Goal: Information Seeking & Learning: Learn about a topic

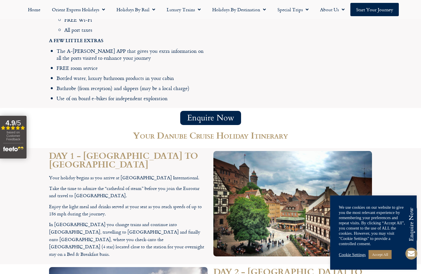
scroll to position [1082, 0]
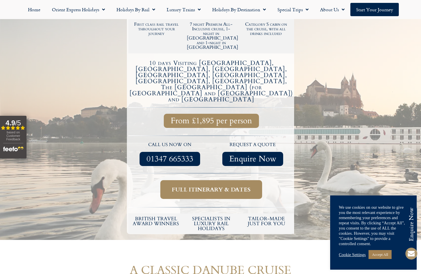
scroll to position [0, 0]
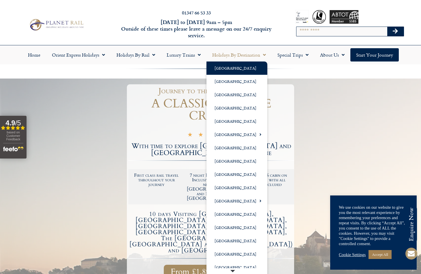
click at [231, 66] on link "[GEOGRAPHIC_DATA]" at bounding box center [236, 67] width 61 height 13
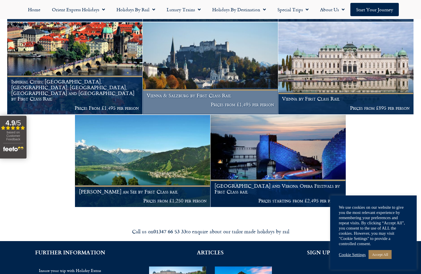
scroll to position [211, 0]
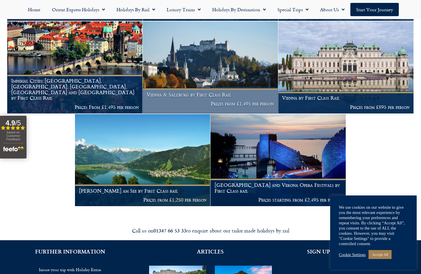
click at [206, 72] on img at bounding box center [210, 67] width 135 height 92
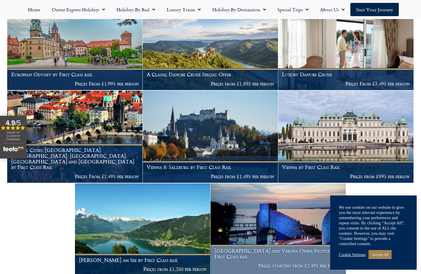
scroll to position [141, 0]
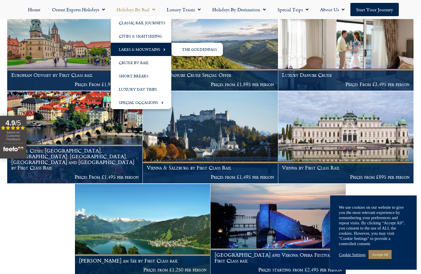
click at [139, 46] on link "Lakes & Mountains" at bounding box center [141, 49] width 61 height 13
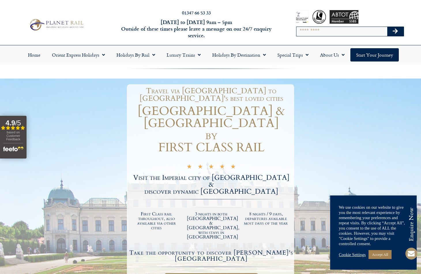
click at [32, 11] on div "01347 66 53 33 Monday to Friday 9am – 5pm Outside of these times please leave a…" at bounding box center [210, 24] width 421 height 41
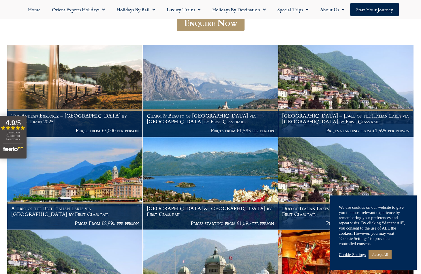
scroll to position [103, 0]
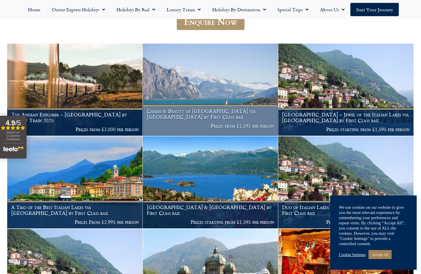
click at [205, 85] on img at bounding box center [210, 90] width 135 height 92
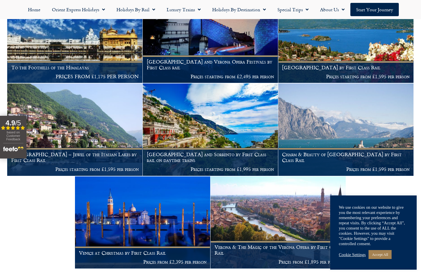
scroll to position [710, 0]
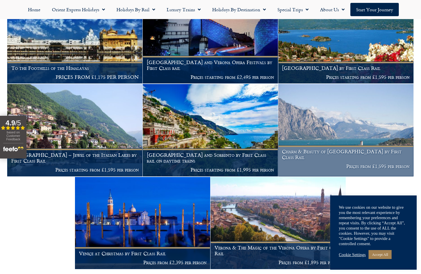
click at [337, 117] on img at bounding box center [345, 130] width 135 height 92
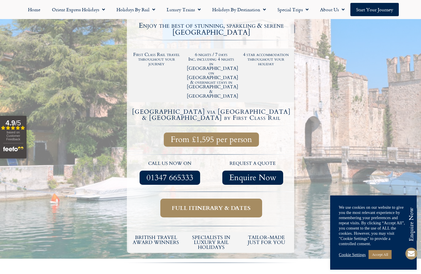
scroll to position [130, 0]
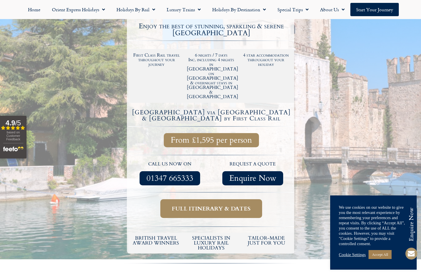
click at [195, 205] on span "Full itinerary & dates" at bounding box center [211, 208] width 79 height 7
click at [210, 205] on span "Full itinerary & dates" at bounding box center [211, 208] width 79 height 7
click at [351, 254] on link "Cookie Settings" at bounding box center [352, 254] width 27 height 5
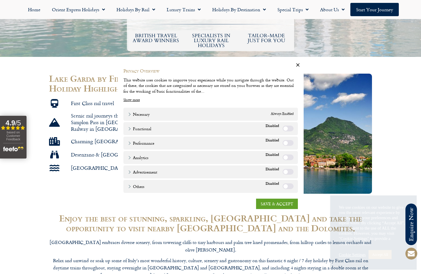
scroll to position [333, 0]
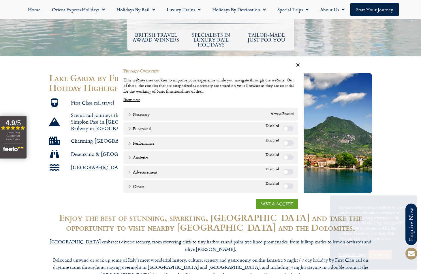
click at [282, 203] on link "SAVE & ACCEPT" at bounding box center [277, 203] width 42 height 10
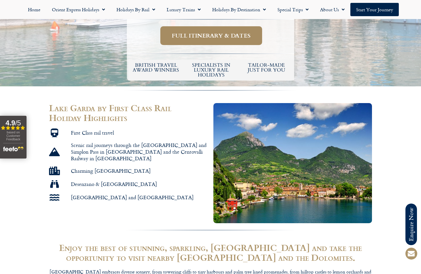
scroll to position [215, 0]
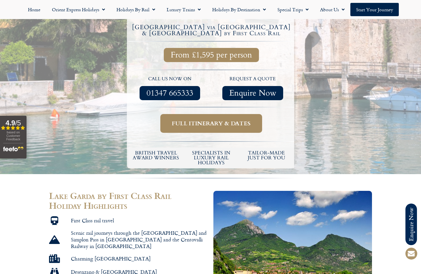
click at [212, 120] on span "Full itinerary & dates" at bounding box center [211, 123] width 79 height 7
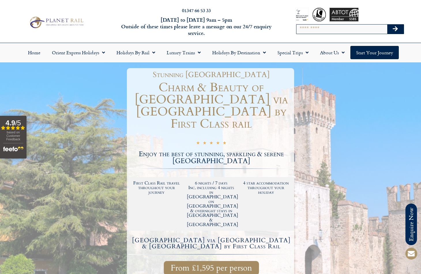
scroll to position [0, 0]
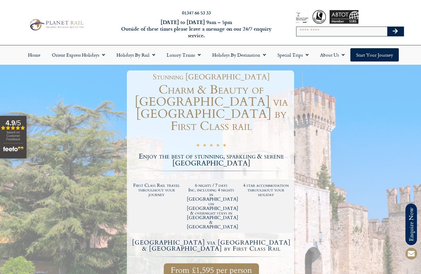
click at [67, 115] on div at bounding box center [210, 227] width 421 height 324
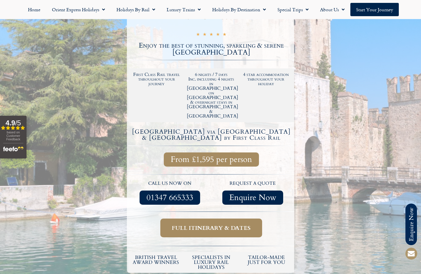
scroll to position [130, 0]
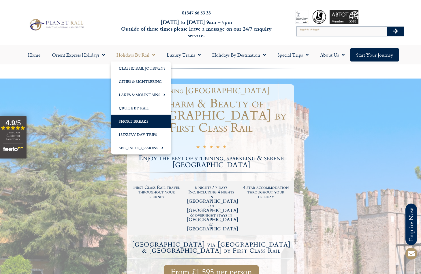
click at [147, 121] on link "Short Breaks" at bounding box center [141, 120] width 61 height 13
